Goal: Navigation & Orientation: Find specific page/section

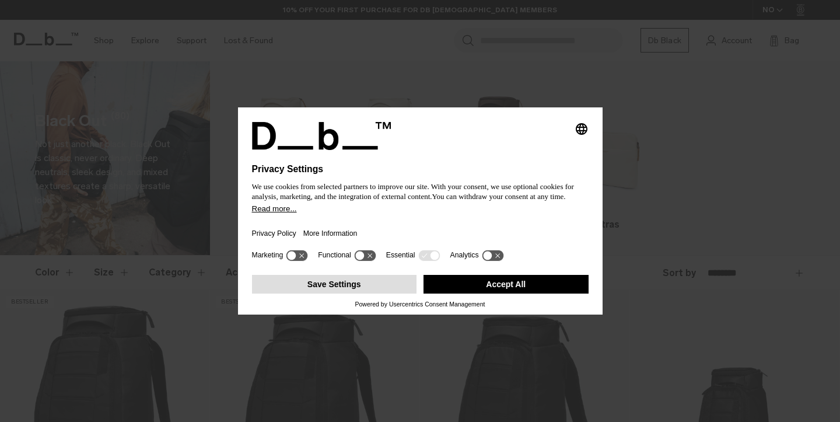
click at [365, 290] on button "Save Settings" at bounding box center [334, 284] width 165 height 19
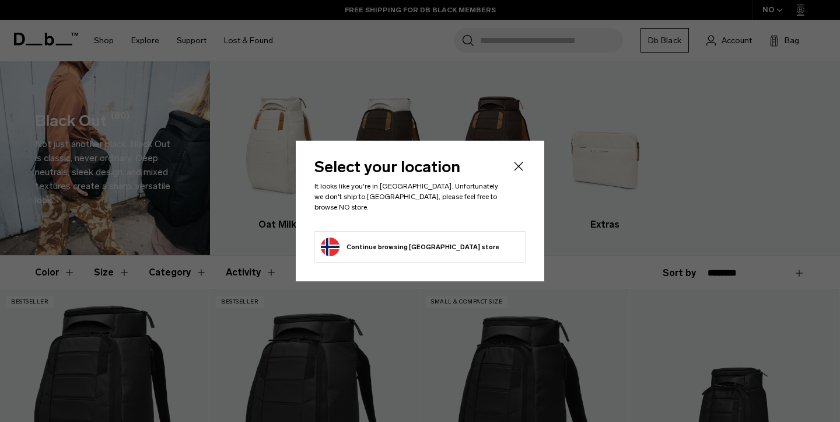
scroll to position [46, 0]
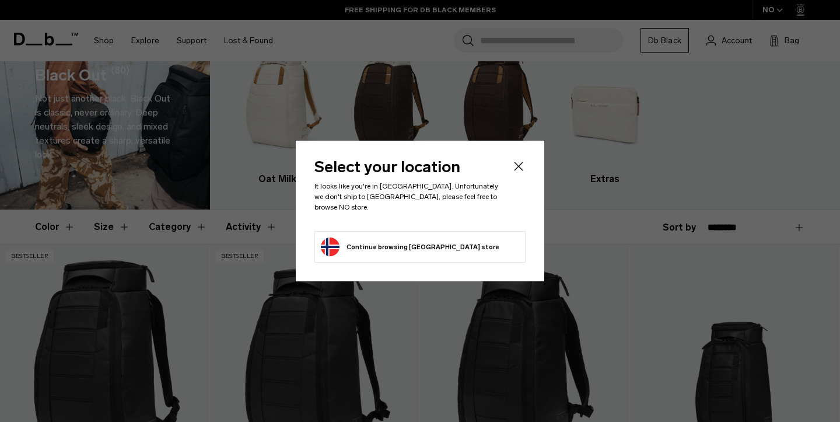
click at [518, 163] on div "Select your location It looks like you're in Mexico. Unfortunately we don't shi…" at bounding box center [420, 211] width 249 height 141
click at [518, 170] on icon "Close" at bounding box center [519, 166] width 14 height 14
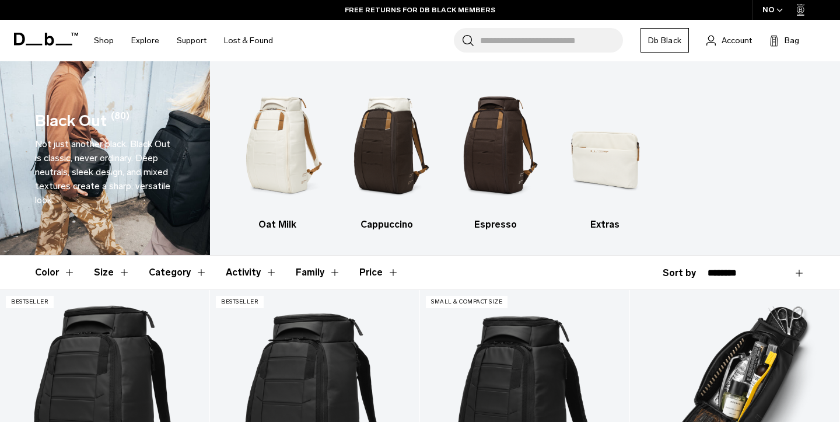
scroll to position [0, 0]
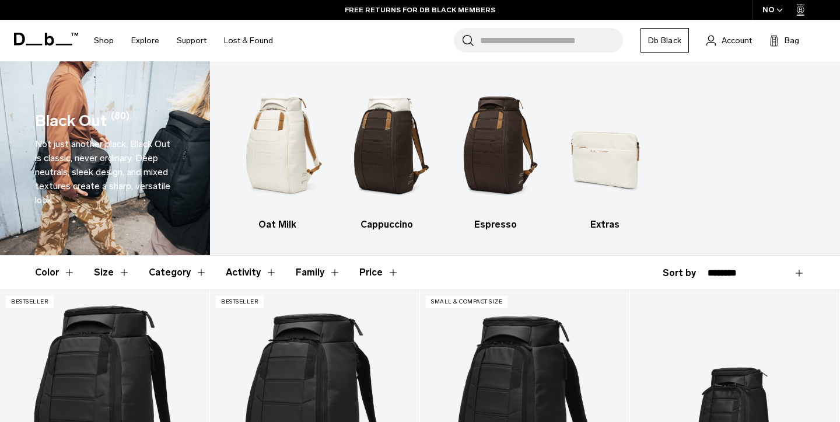
click at [785, 12] on div "NO" at bounding box center [773, 10] width 41 height 20
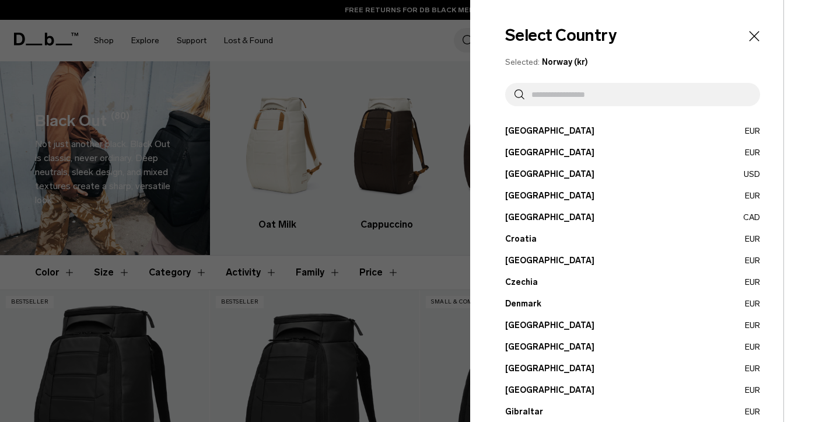
click at [605, 95] on input "text" at bounding box center [638, 94] width 226 height 23
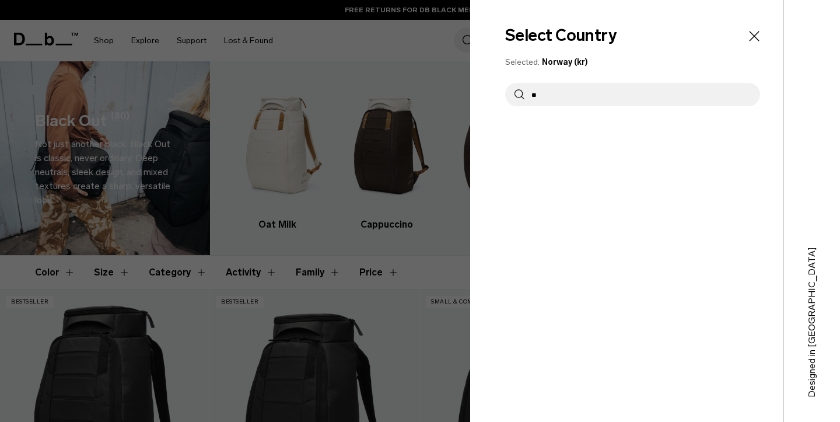
type input "*"
type input "***"
click at [579, 154] on button "United States USD" at bounding box center [632, 152] width 255 height 12
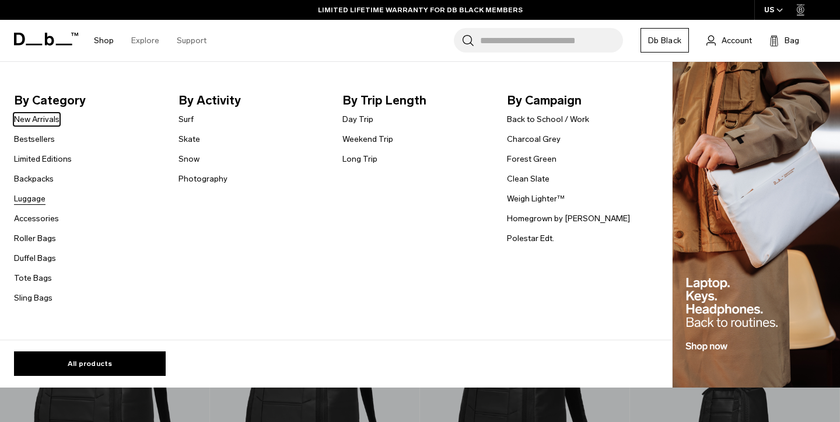
click at [38, 197] on link "Luggage" at bounding box center [30, 199] width 32 height 12
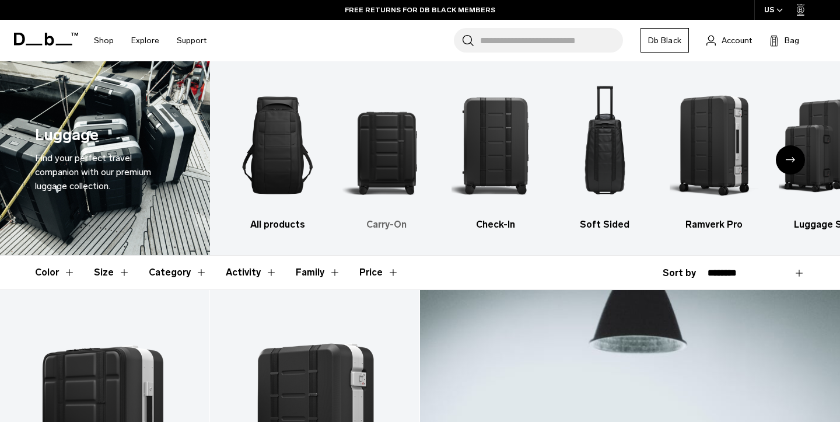
click at [387, 145] on img "2 / 6" at bounding box center [387, 145] width 89 height 133
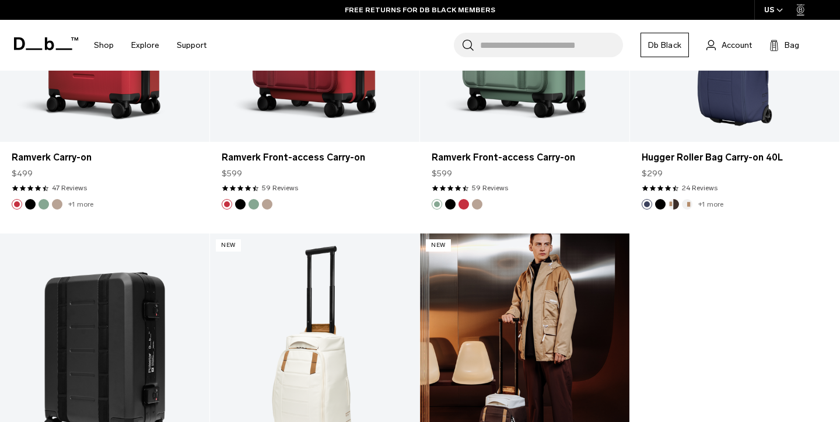
scroll to position [1548, 0]
